Goal: Navigation & Orientation: Find specific page/section

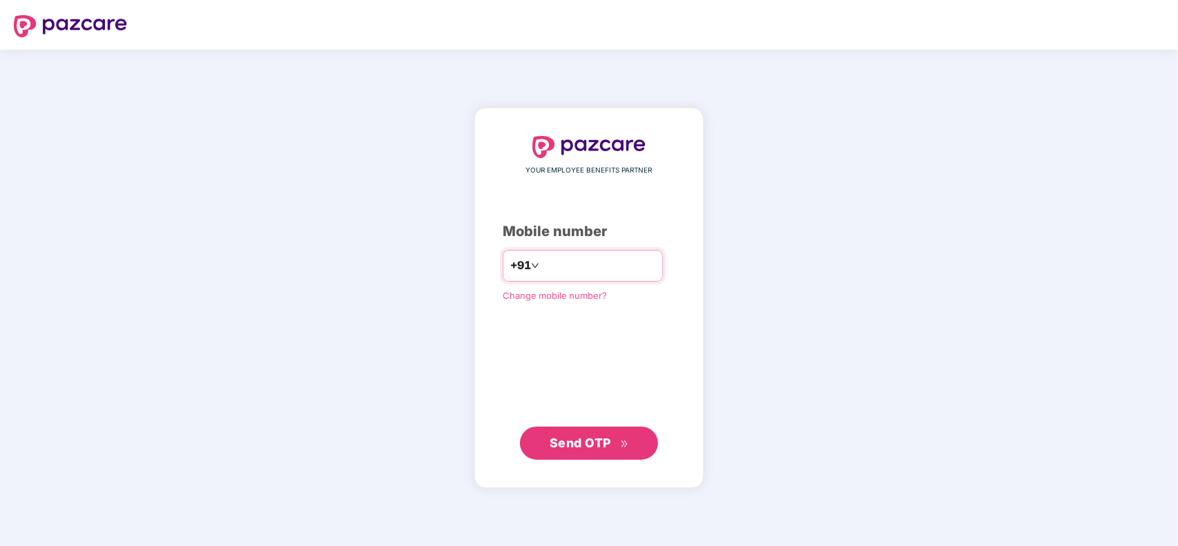
click at [608, 277] on div "+91" at bounding box center [583, 266] width 160 height 32
click at [605, 264] on input "number" at bounding box center [598, 266] width 113 height 22
type input "**********"
click at [585, 447] on span "Send OTP" at bounding box center [580, 442] width 61 height 14
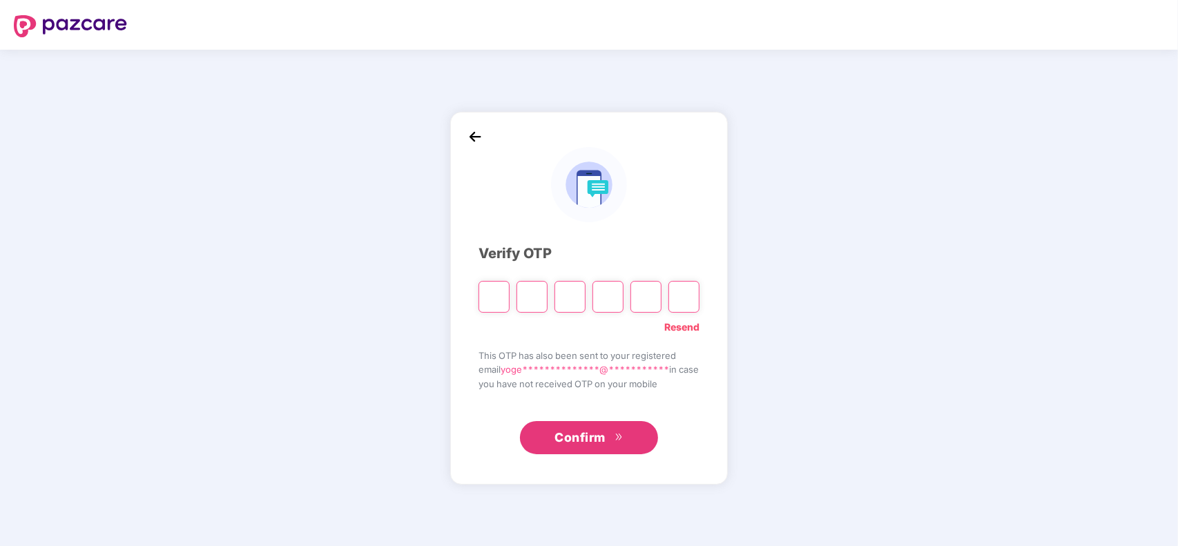
type input "*"
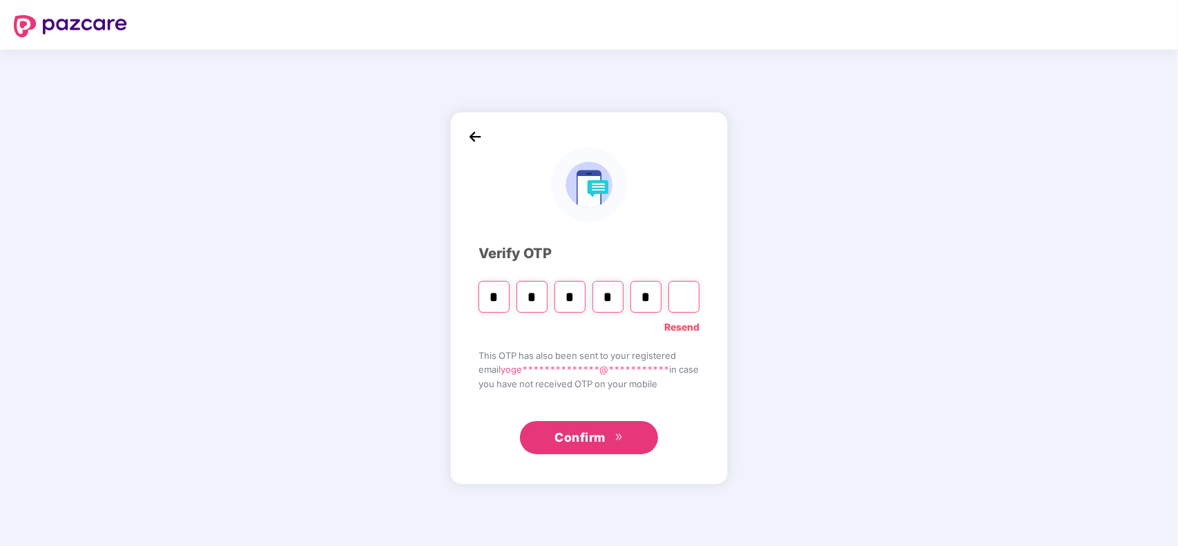
type input "*"
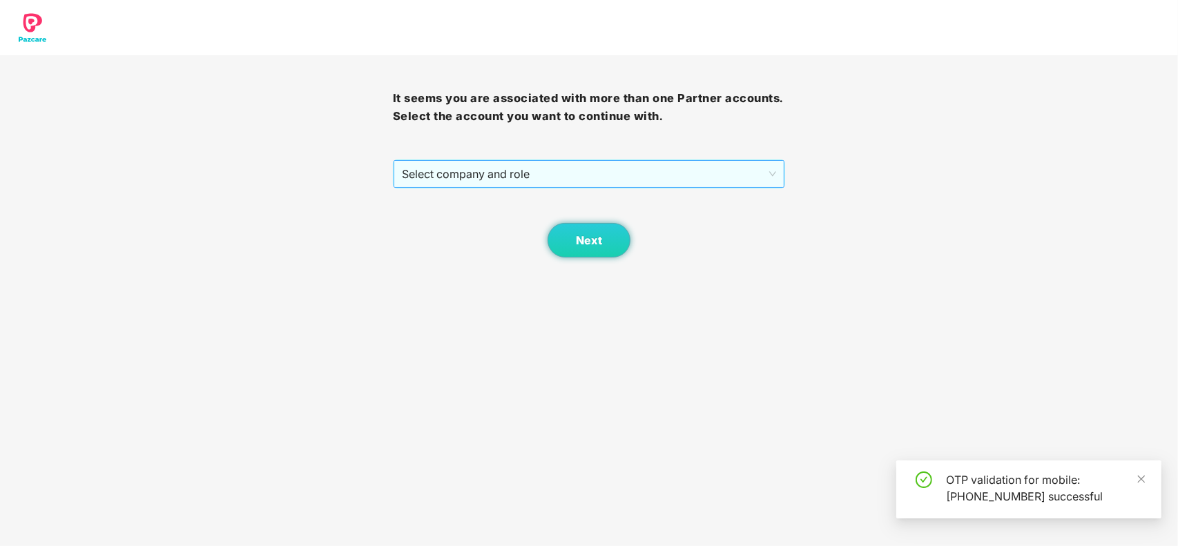
click at [520, 177] on span "Select company and role" at bounding box center [589, 174] width 375 height 26
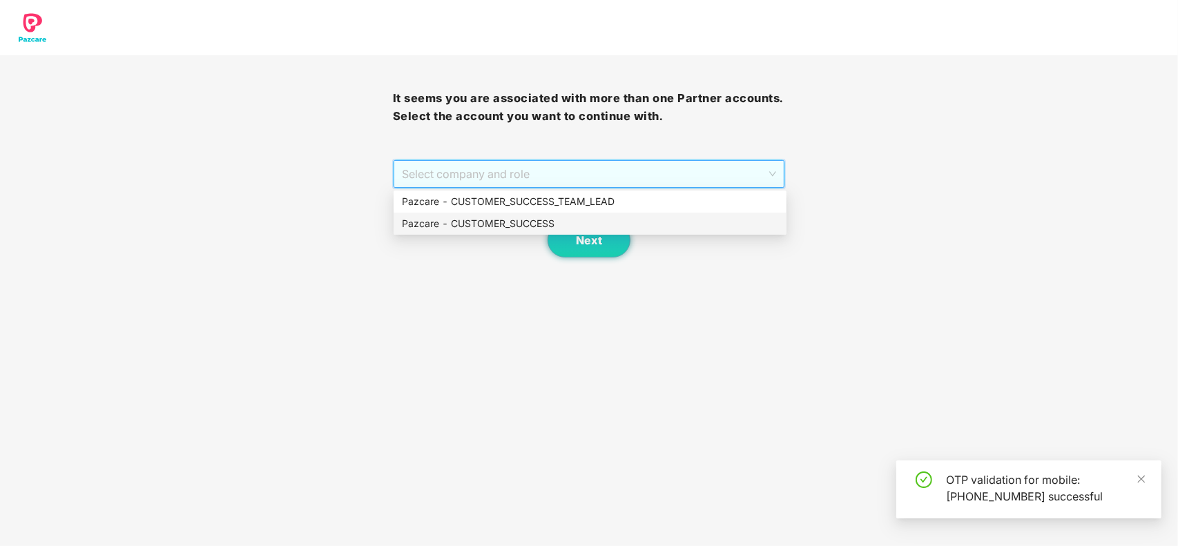
click at [512, 229] on div "Pazcare - CUSTOMER_SUCCESS" at bounding box center [590, 223] width 376 height 15
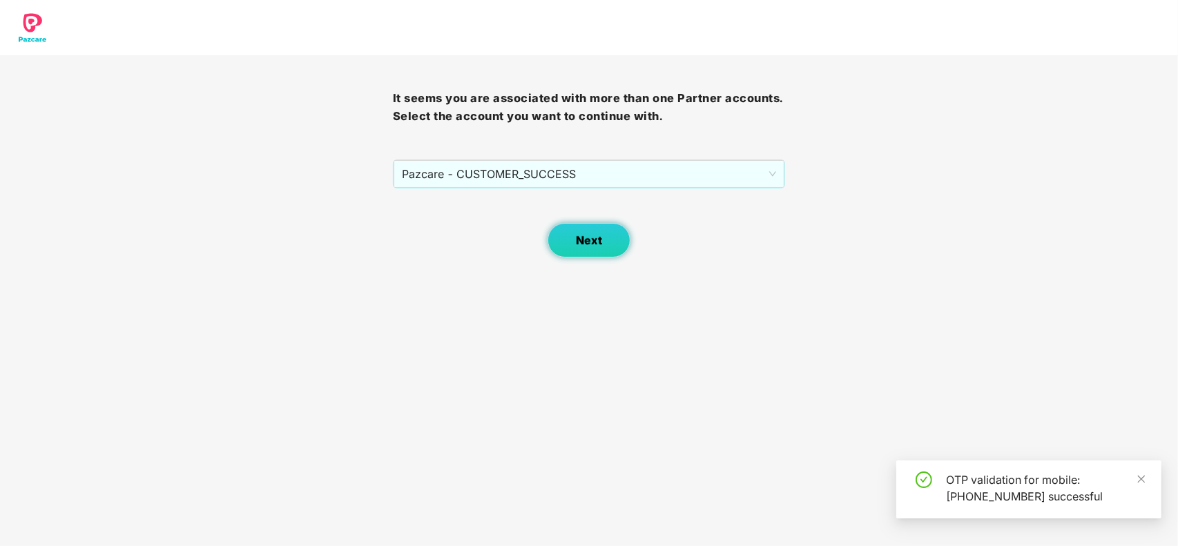
click at [596, 236] on span "Next" at bounding box center [589, 240] width 26 height 13
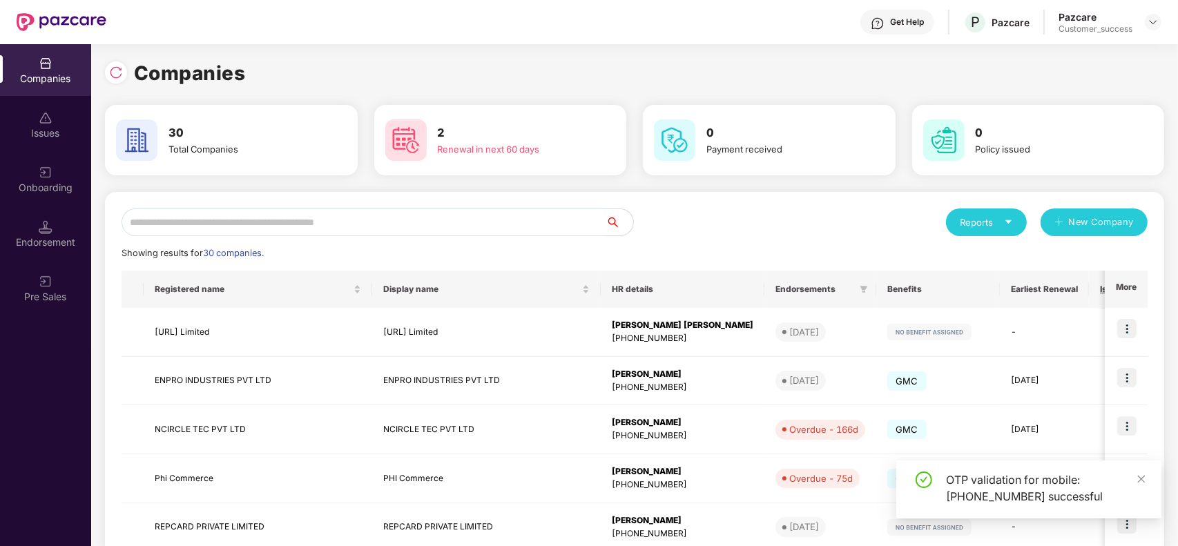
click at [490, 228] on input "text" at bounding box center [364, 223] width 484 height 28
